Goal: Task Accomplishment & Management: Use online tool/utility

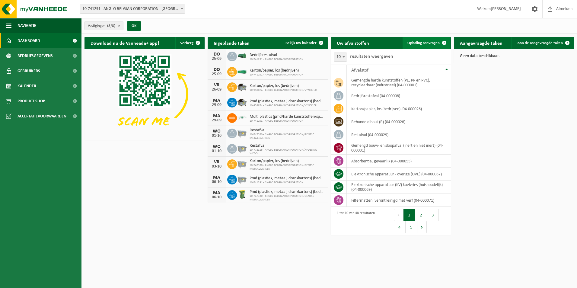
click at [421, 46] on link "Ophaling aanvragen" at bounding box center [426, 43] width 48 height 12
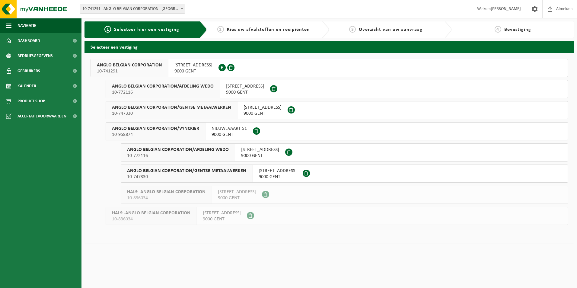
click at [259, 70] on button "ANGLO BELGIAN CORPORATION [STREET_ADDRESS] 0420.246.659" at bounding box center [329, 68] width 477 height 18
click at [271, 71] on button "ANGLO BELGIAN CORPORATION [STREET_ADDRESS] 0420.246.659" at bounding box center [329, 68] width 477 height 18
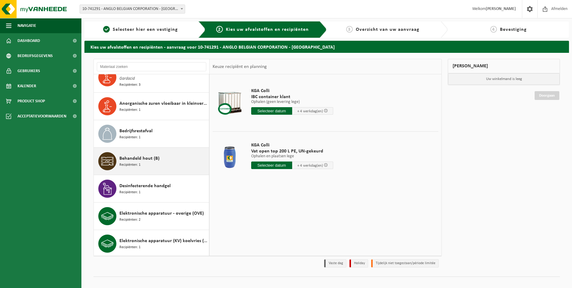
click at [148, 160] on div "Behandeld hout (B) Recipiënten: 1" at bounding box center [163, 161] width 88 height 18
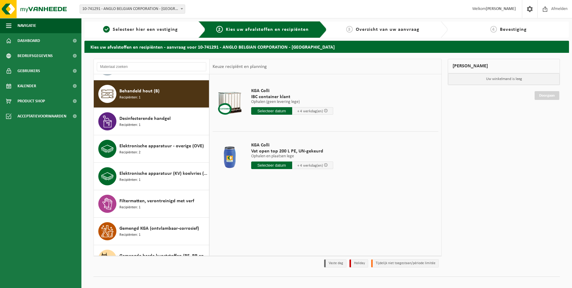
scroll to position [221, 0]
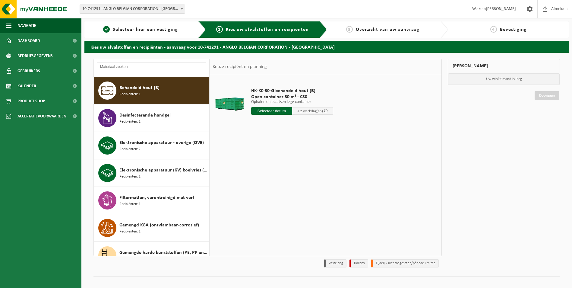
click at [265, 108] on input "text" at bounding box center [271, 111] width 41 height 8
click at [299, 176] on div "26" at bounding box center [299, 174] width 11 height 10
type input "Van [DATE]"
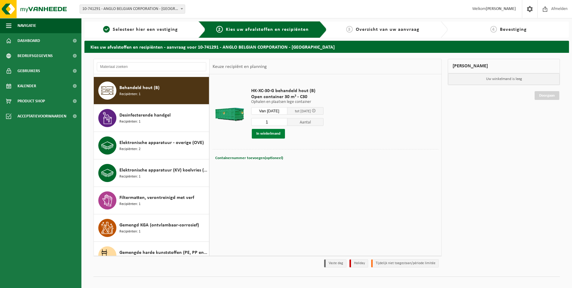
click at [278, 132] on button "In winkelmand" at bounding box center [268, 134] width 33 height 10
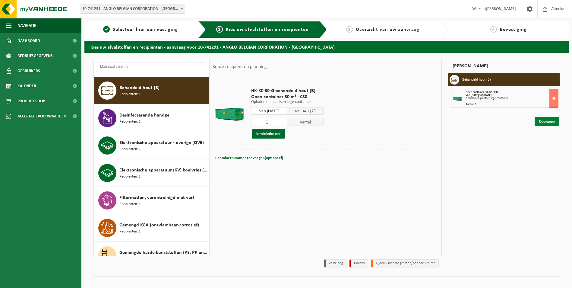
click at [548, 122] on link "Doorgaan" at bounding box center [547, 121] width 25 height 9
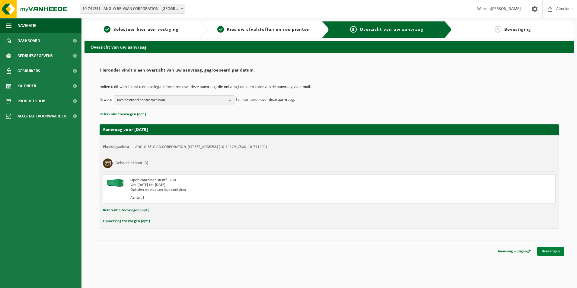
click at [555, 252] on link "Bevestigen" at bounding box center [550, 251] width 27 height 9
click at [553, 249] on link "Bevestigen" at bounding box center [550, 251] width 27 height 9
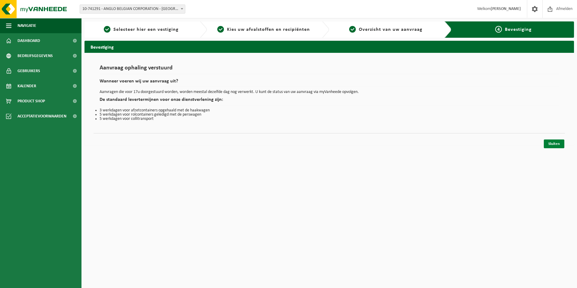
click at [554, 144] on link "Sluiten" at bounding box center [554, 143] width 21 height 9
